Goal: Register for event/course

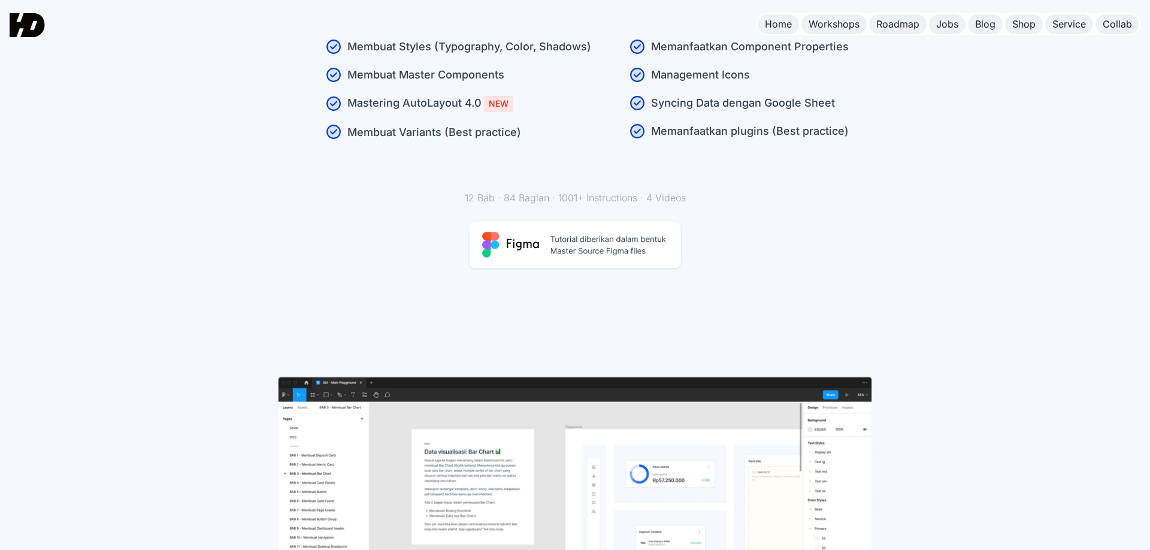
scroll to position [774, 0]
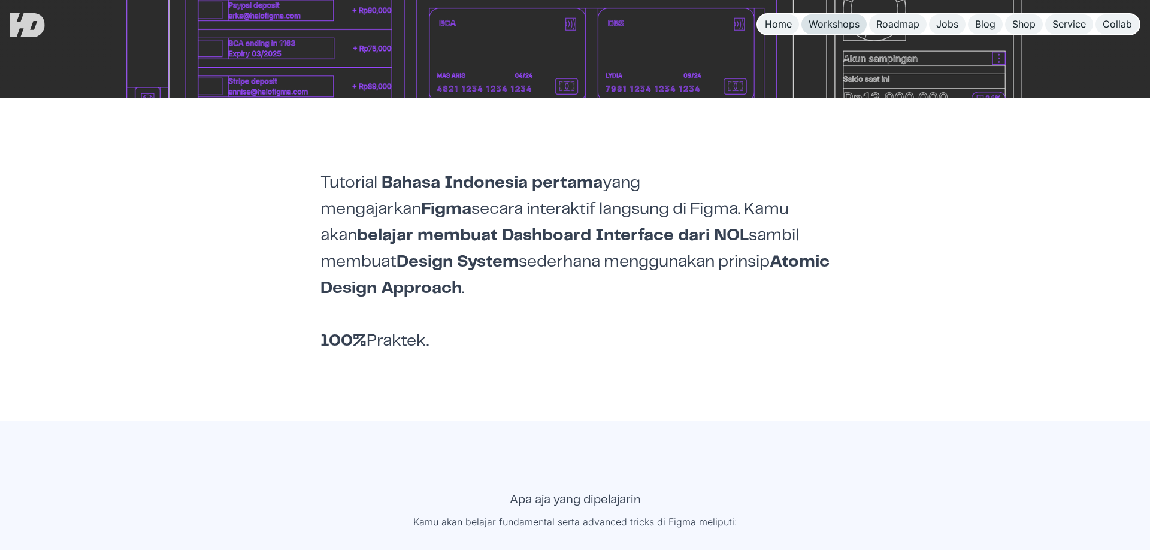
click at [846, 20] on div "Workshops" at bounding box center [834, 24] width 51 height 13
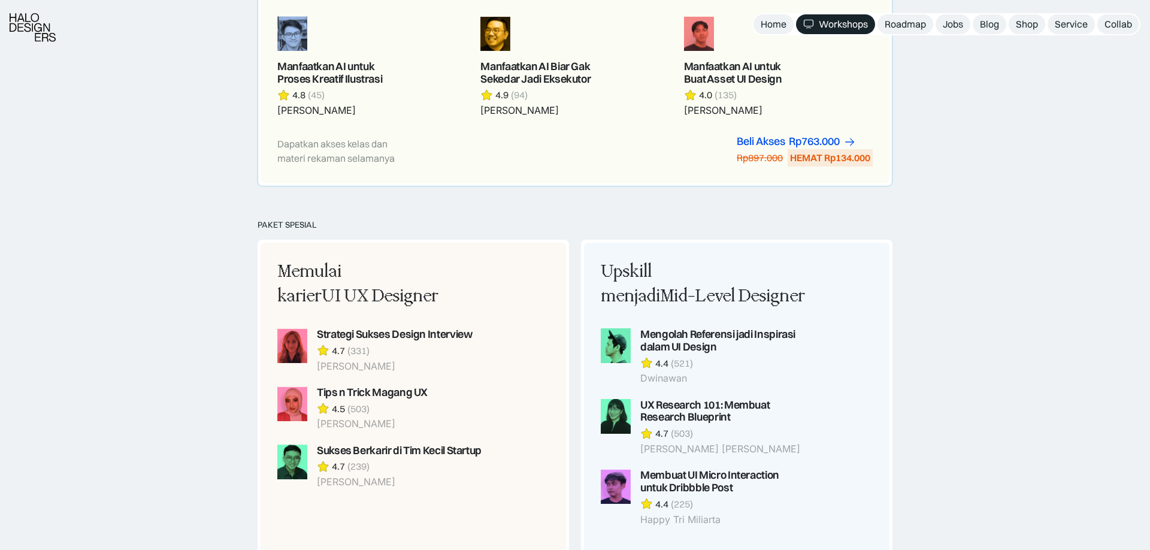
scroll to position [1303, 0]
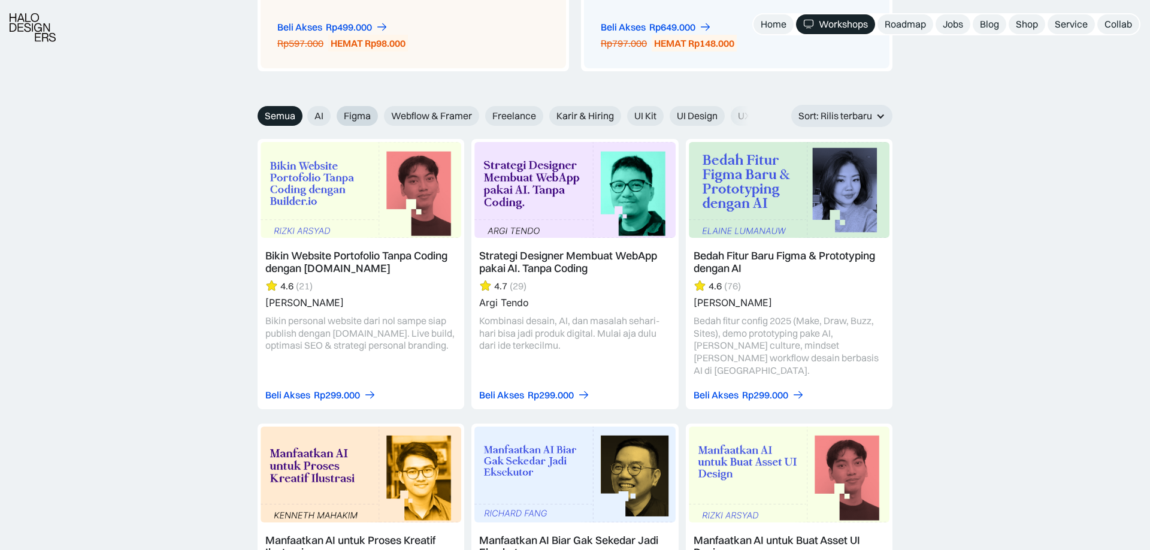
click at [366, 110] on span "Figma" at bounding box center [357, 116] width 27 height 13
click at [332, 110] on input "Figma" at bounding box center [329, 112] width 8 height 8
radio input "true"
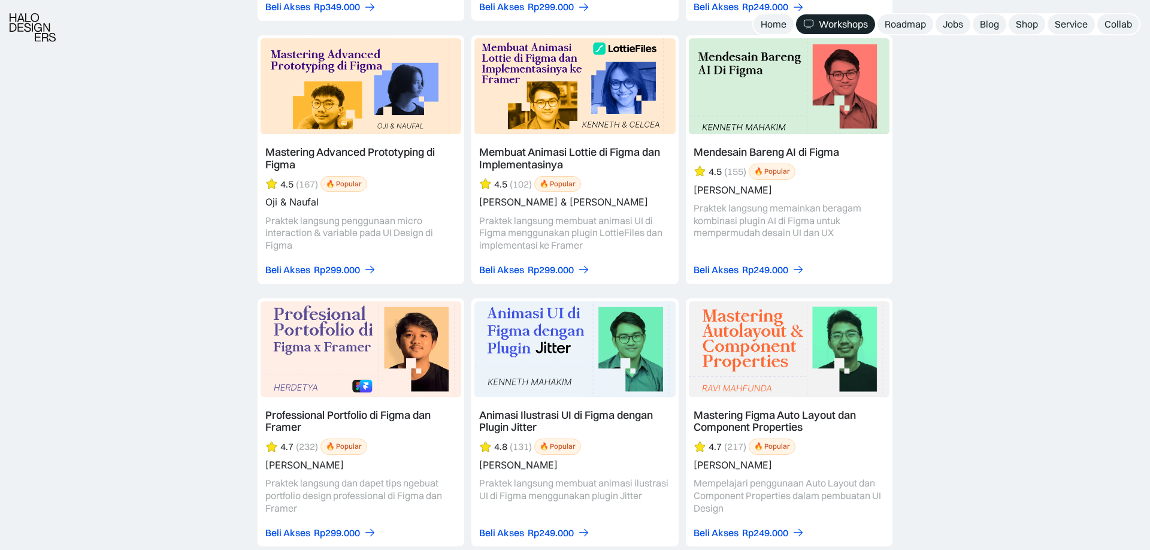
scroll to position [1731, 0]
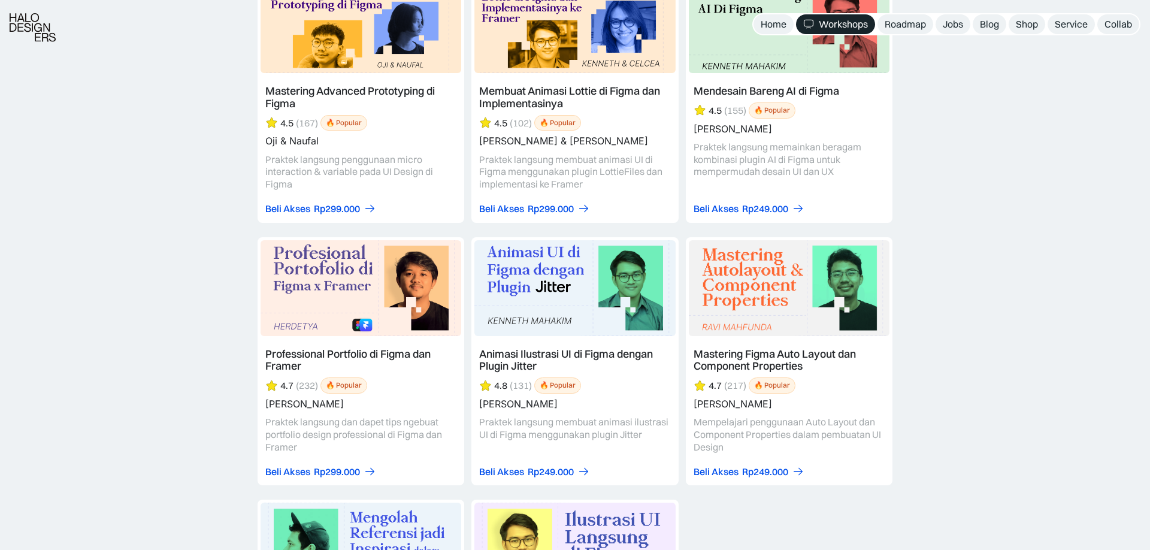
click at [293, 402] on link at bounding box center [361, 361] width 207 height 249
click at [292, 402] on link at bounding box center [361, 361] width 207 height 249
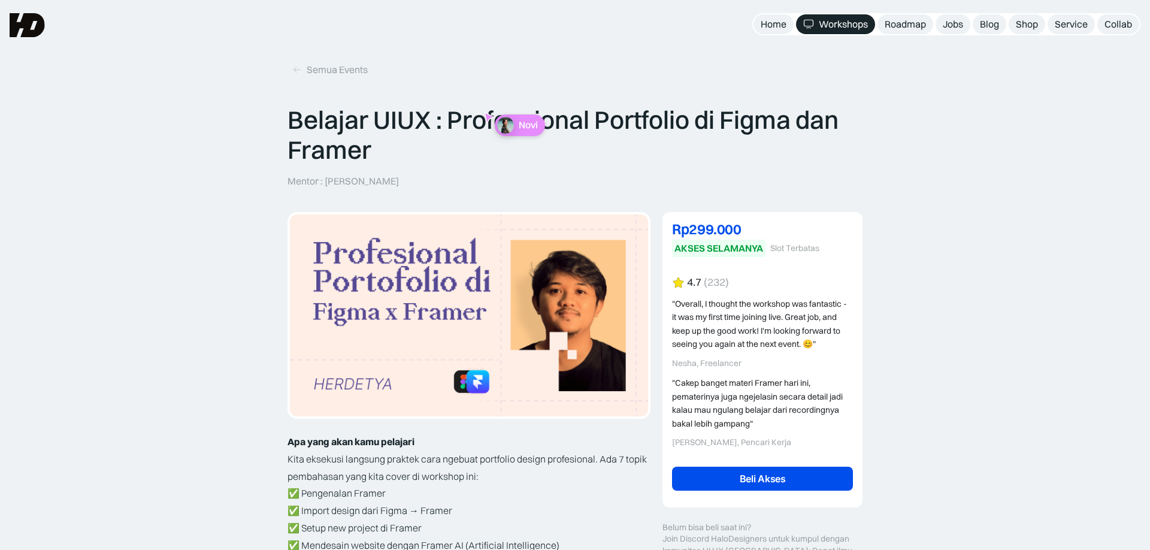
drag, startPoint x: 326, startPoint y: 179, endPoint x: 414, endPoint y: 182, distance: 88.1
click at [414, 182] on div "Belajar UIUX : Professional Portfolio di Figma dan Framer Mentor : Herdetya Pri…" at bounding box center [575, 146] width 575 height 83
copy p "[PERSON_NAME]"
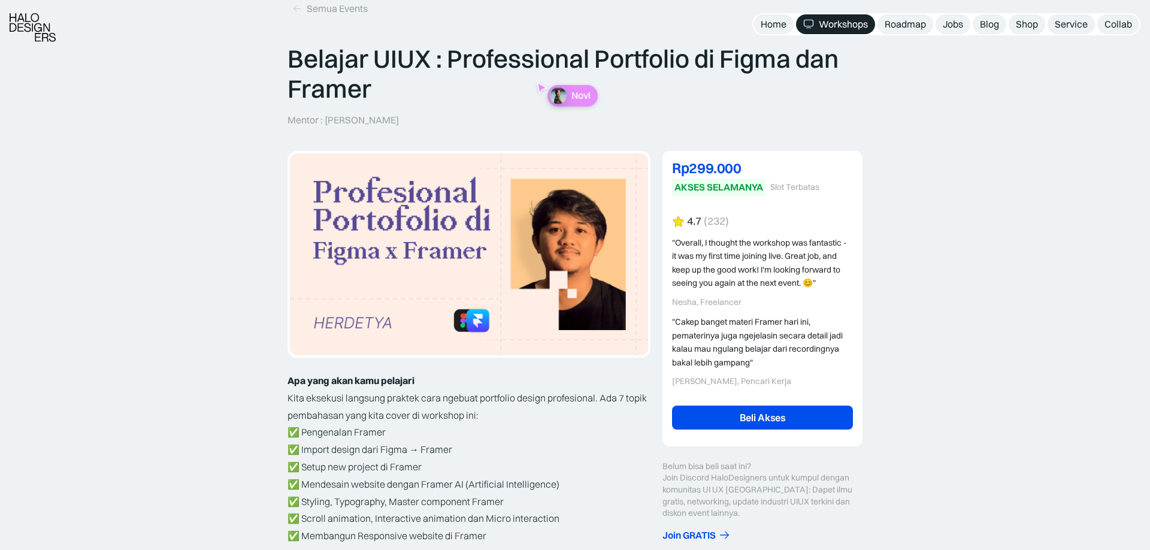
scroll to position [122, 0]
